Goal: Information Seeking & Learning: Learn about a topic

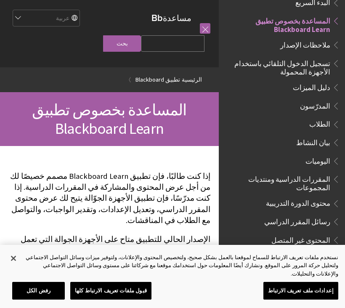
scroll to position [674, 0]
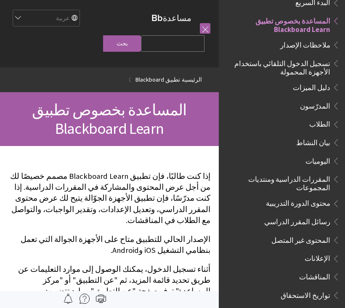
scroll to position [674, 0]
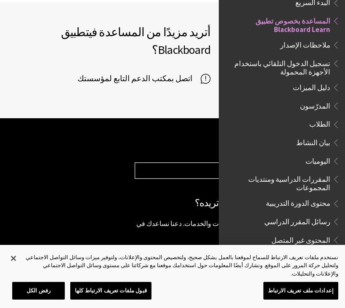
click at [211, 294] on p "‎© Copyright 2018 Blackboard Inc. إخلاء المسؤولية القانونية سياسة الخصوصية" at bounding box center [236, 306] width 202 height 24
click at [20, 262] on button "إغلاق" at bounding box center [13, 258] width 19 height 19
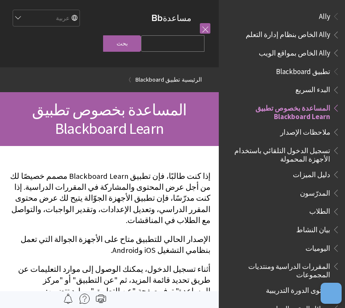
scroll to position [87, 0]
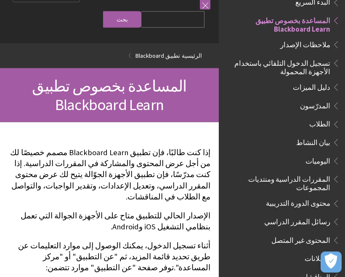
scroll to position [24, 0]
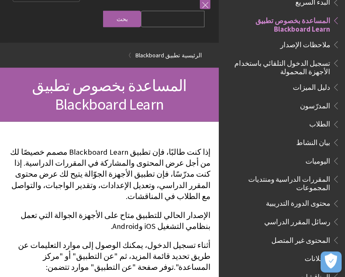
click at [319, 127] on span "الطلاب" at bounding box center [284, 124] width 112 height 14
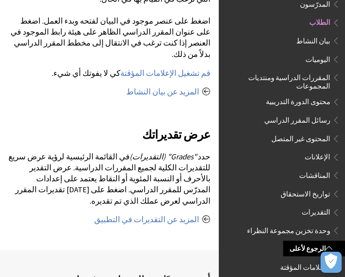
scroll to position [950, 0]
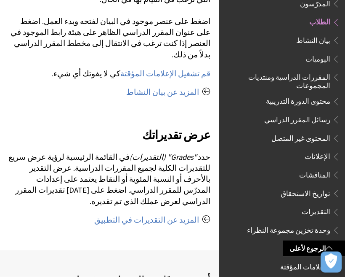
click at [198, 215] on link "المزيد عن التقديرات في التطبيق" at bounding box center [146, 220] width 105 height 10
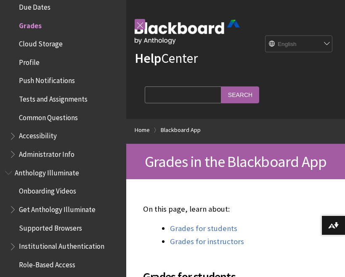
click at [233, 29] on img at bounding box center [187, 32] width 105 height 24
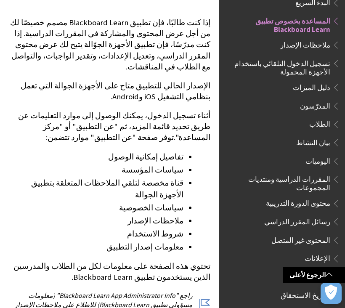
scroll to position [155, 0]
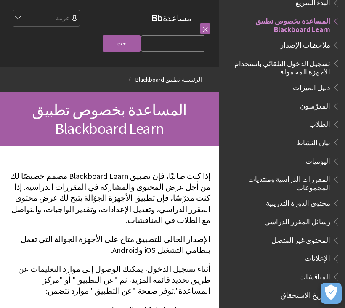
scroll to position [155, 0]
